Goal: Information Seeking & Learning: Find specific fact

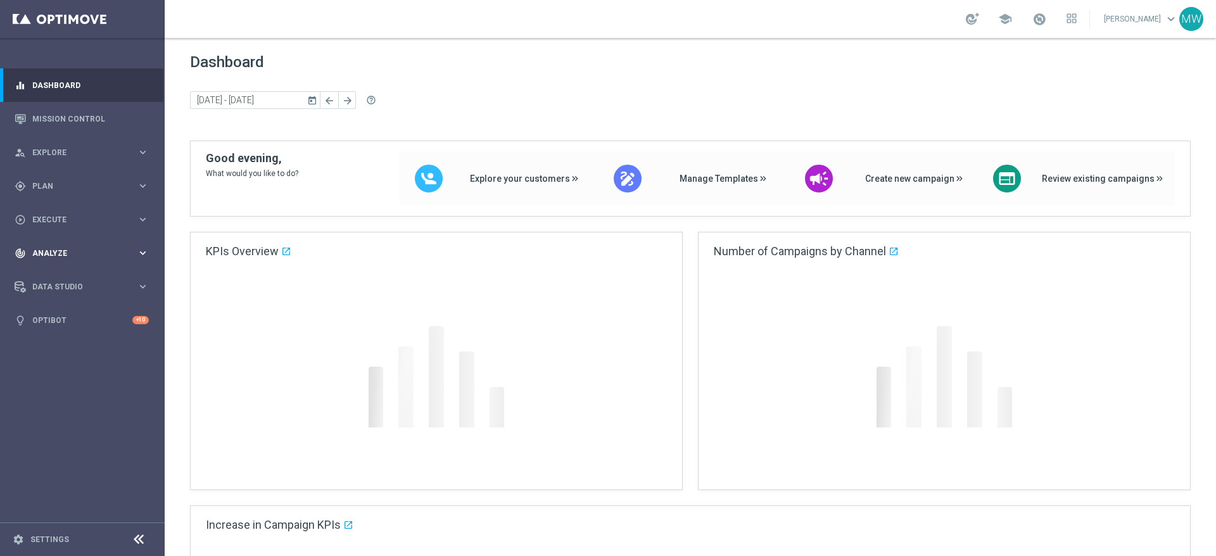
click at [61, 245] on div "track_changes Analyze keyboard_arrow_right" at bounding box center [81, 253] width 163 height 34
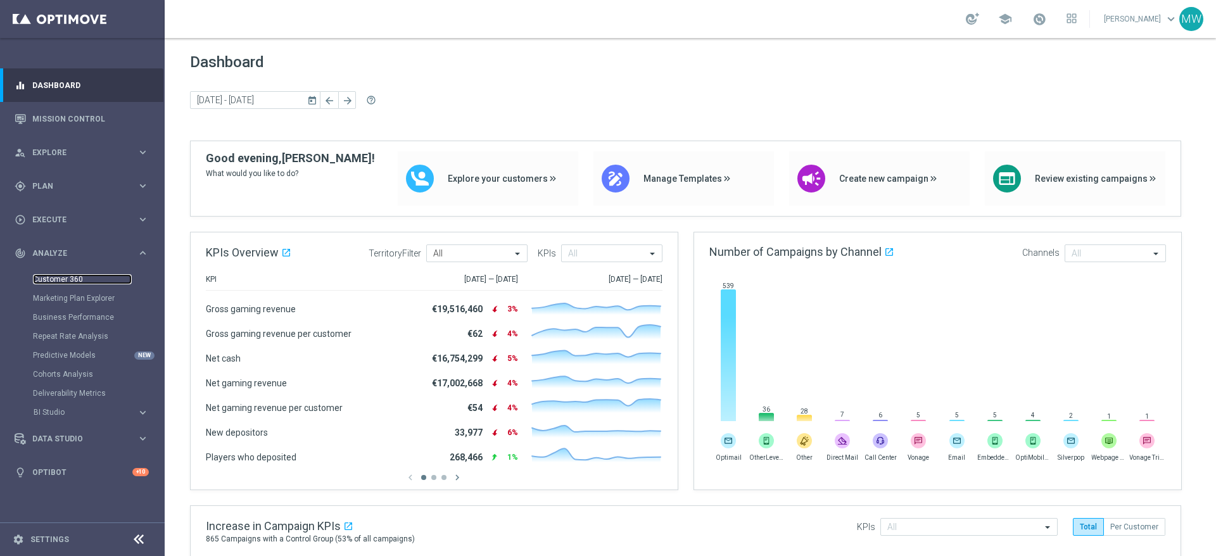
click at [77, 282] on link "Customer 360" at bounding box center [82, 279] width 99 height 10
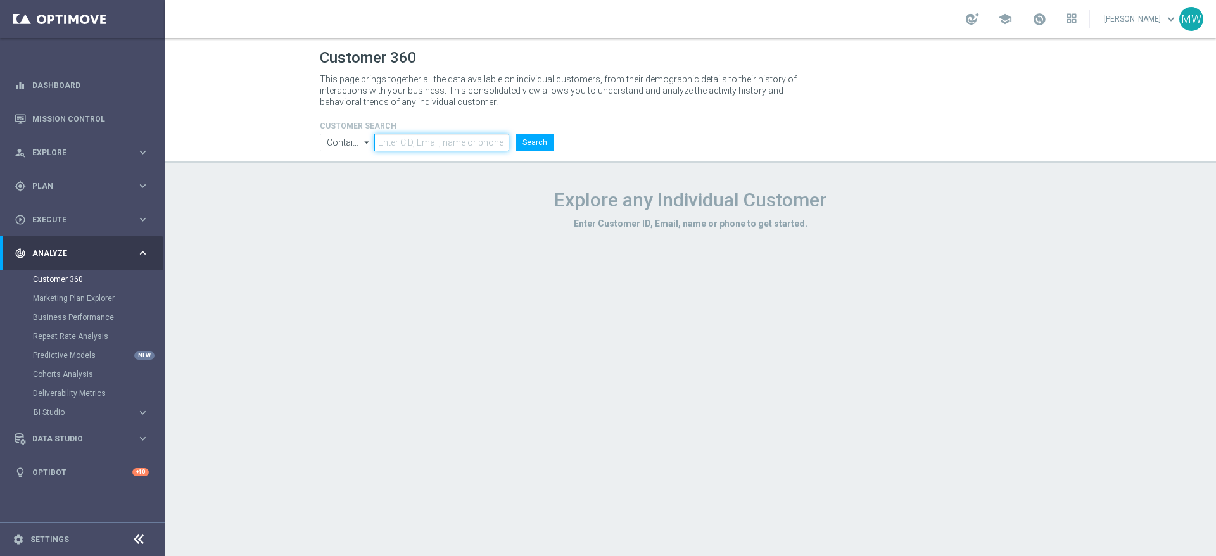
click at [467, 139] on input "text" at bounding box center [441, 143] width 135 height 18
type input "1245"
click at [532, 148] on button "Search" at bounding box center [534, 143] width 39 height 18
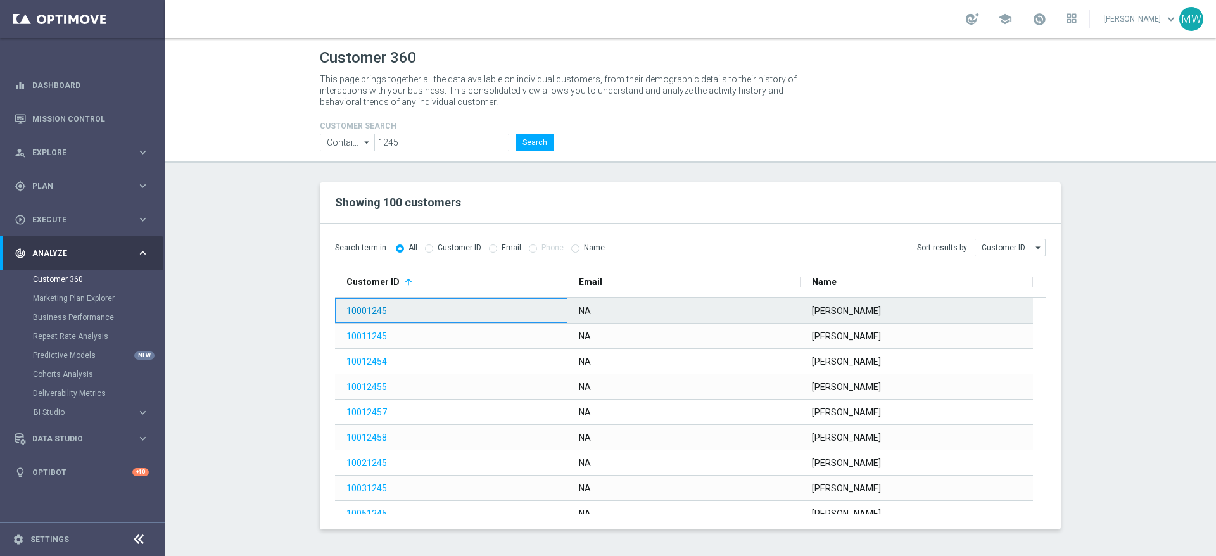
click at [376, 310] on link "10001245" at bounding box center [366, 311] width 41 height 10
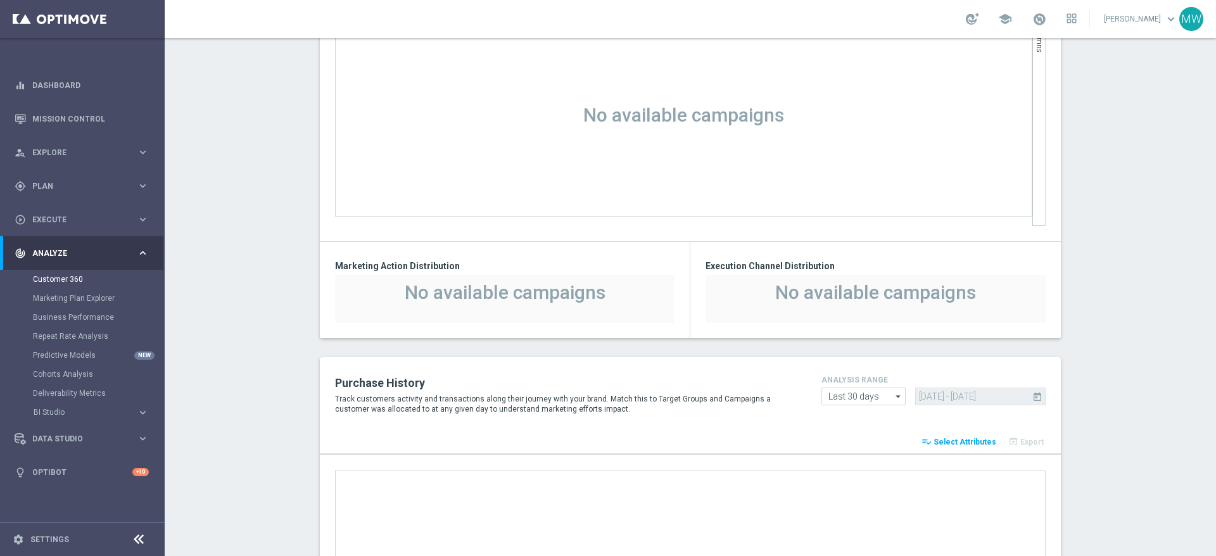
scroll to position [1398, 0]
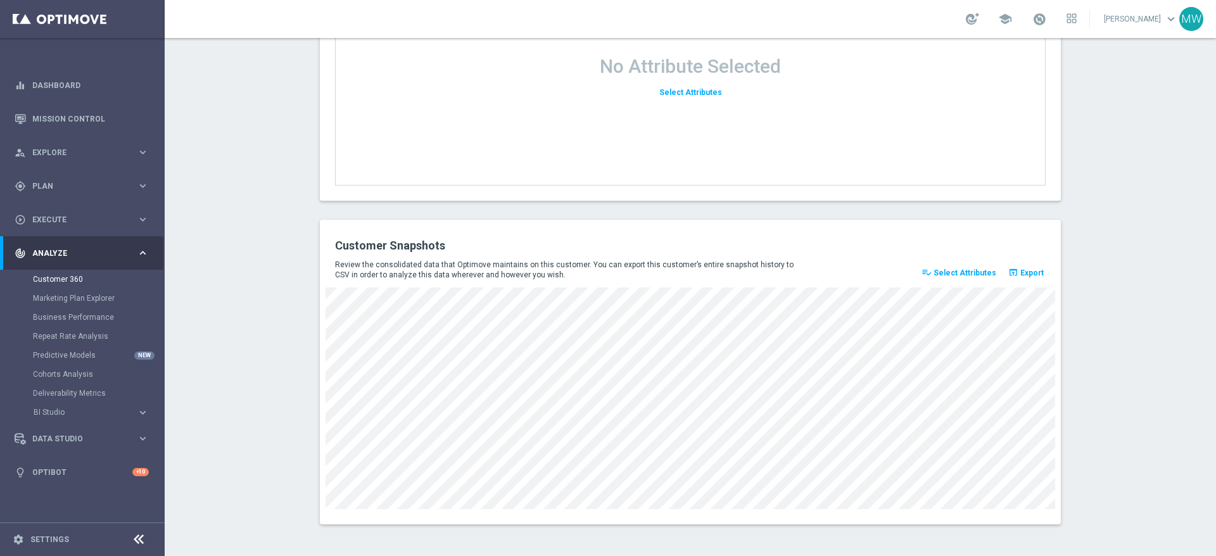
click at [954, 274] on span "Select Attributes" at bounding box center [964, 272] width 63 height 9
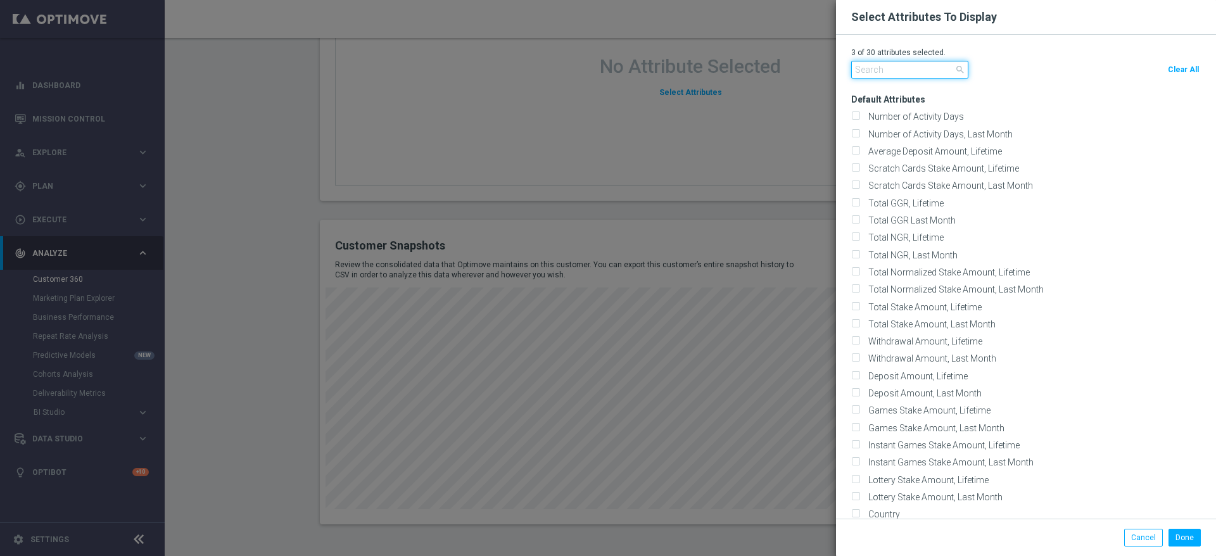
click at [888, 69] on input "text" at bounding box center [909, 70] width 117 height 18
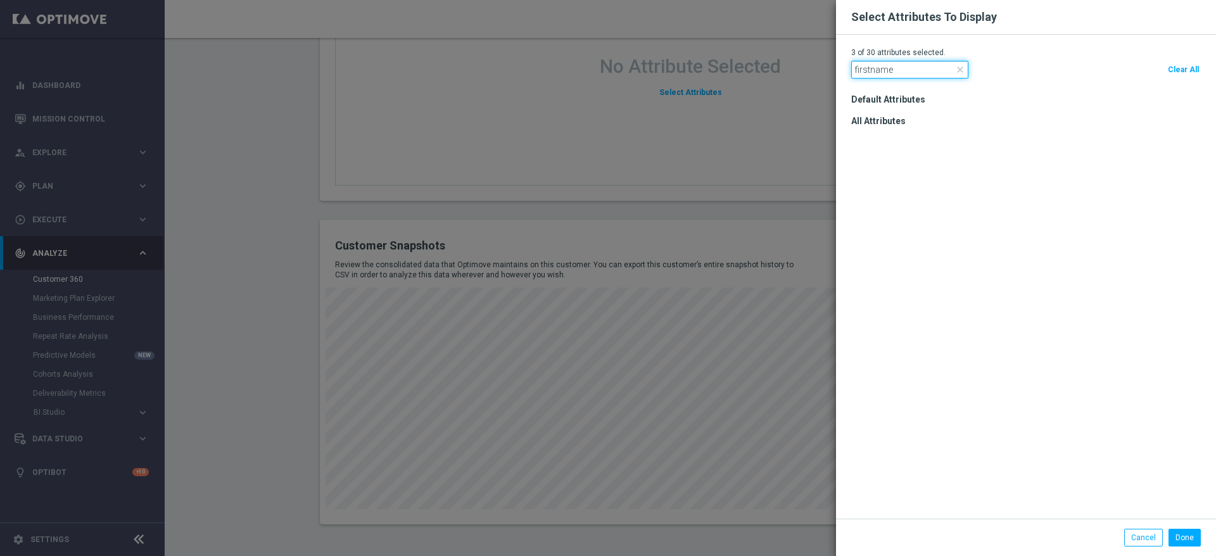
drag, startPoint x: 905, startPoint y: 66, endPoint x: 834, endPoint y: 66, distance: 70.9
click at [834, 66] on modal-container "Select Attributes To Display 3 of 30 attributes selected. firstname close Clear…" at bounding box center [608, 278] width 1216 height 556
type input "name"
click at [856, 135] on input "first_name" at bounding box center [855, 139] width 8 height 8
checkbox input "true"
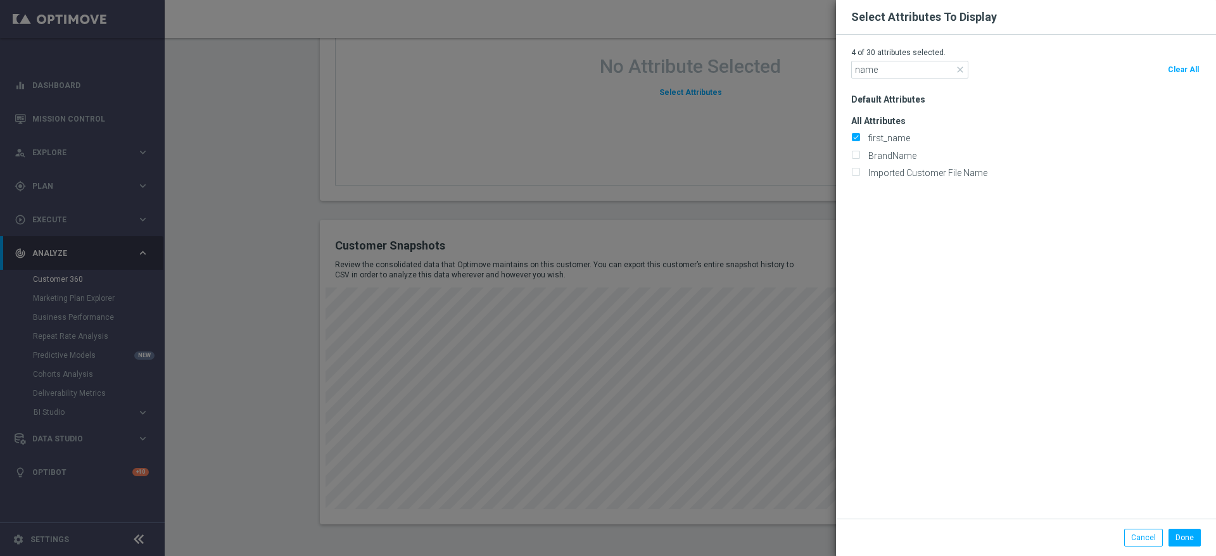
scroll to position [1439, 0]
